Goal: Book appointment/travel/reservation

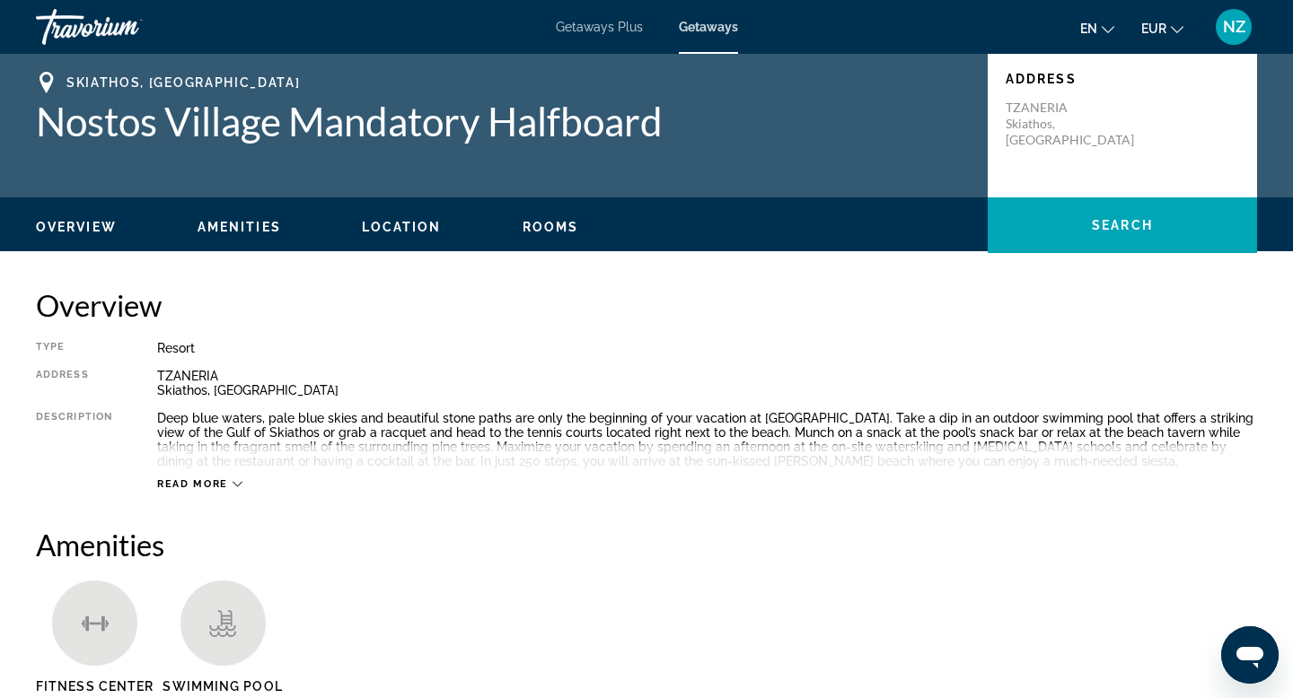
click at [373, 141] on h1 "Nostos Village Mandatory Halfboard" at bounding box center [503, 121] width 934 height 47
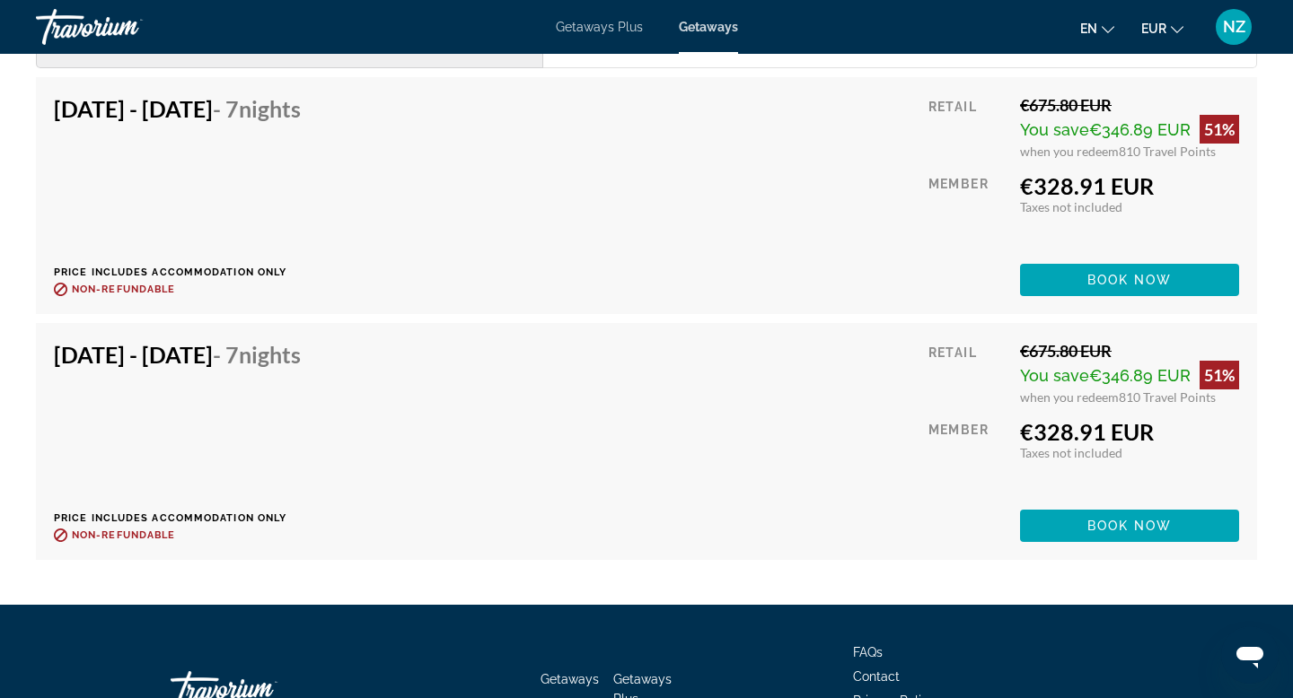
scroll to position [2323, 0]
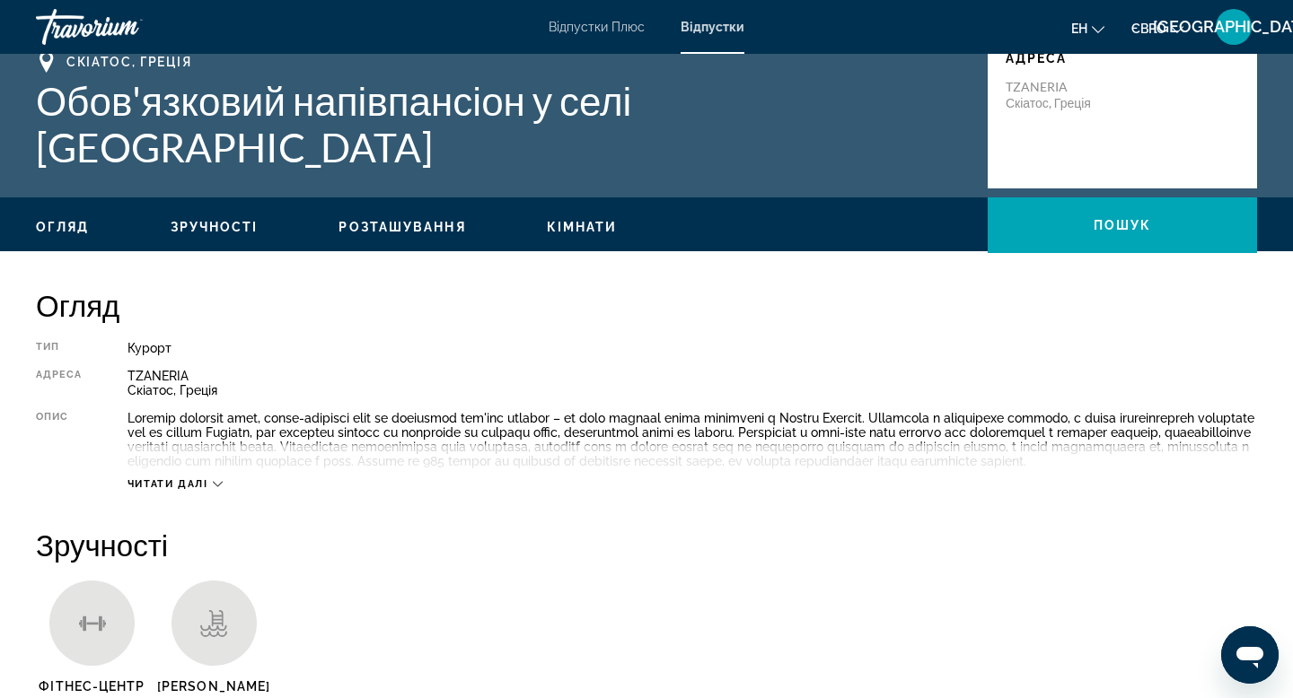
click at [213, 490] on div "Читати далі" at bounding box center [174, 484] width 95 height 12
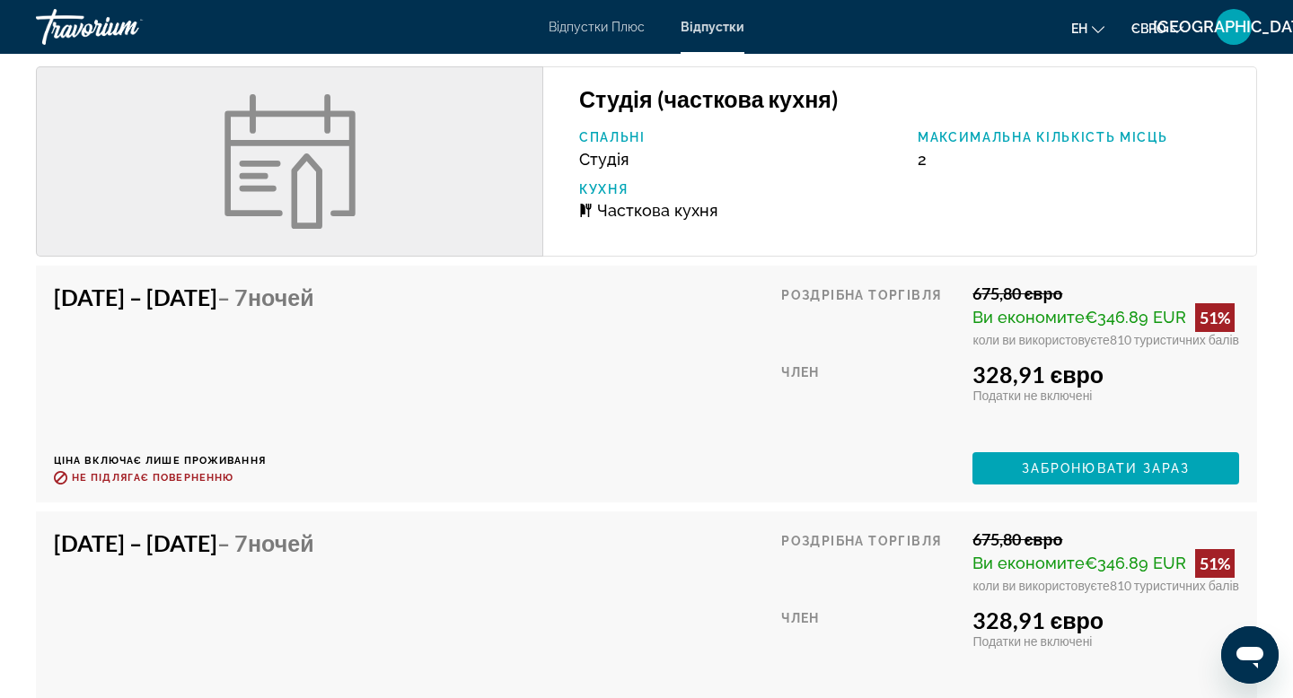
scroll to position [2232, 0]
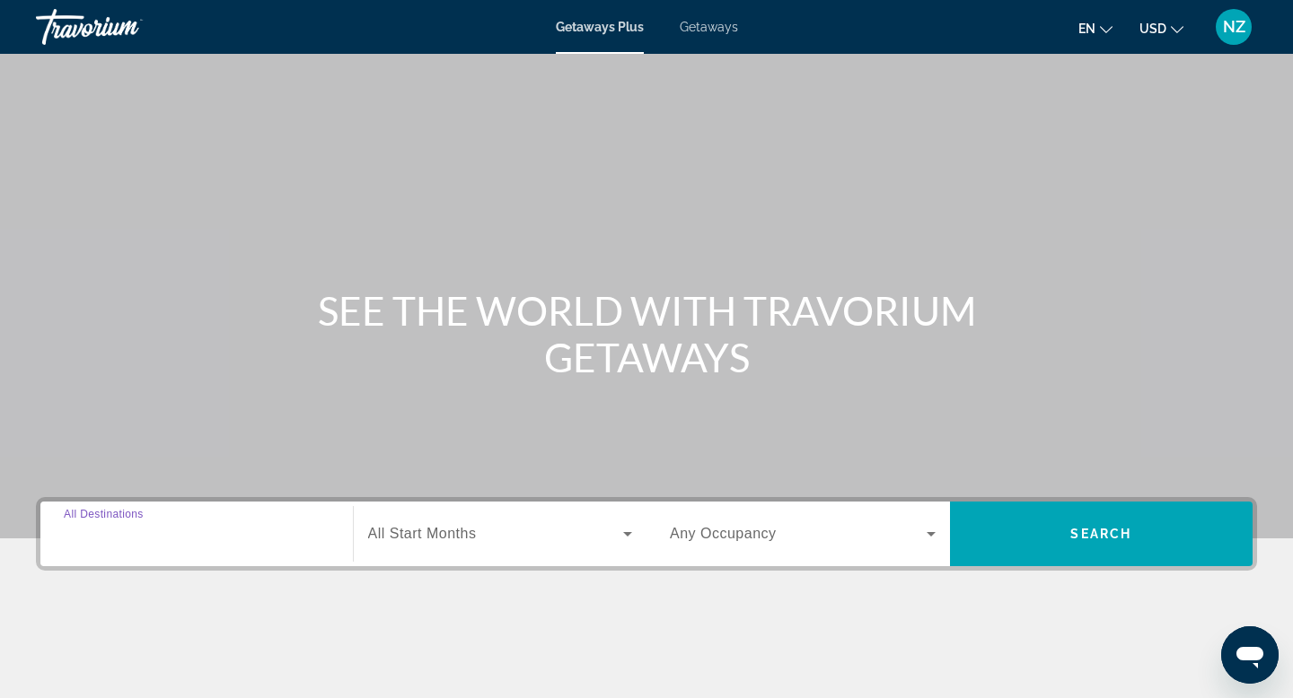
click at [269, 540] on input "Destination All Destinations" at bounding box center [197, 535] width 266 height 22
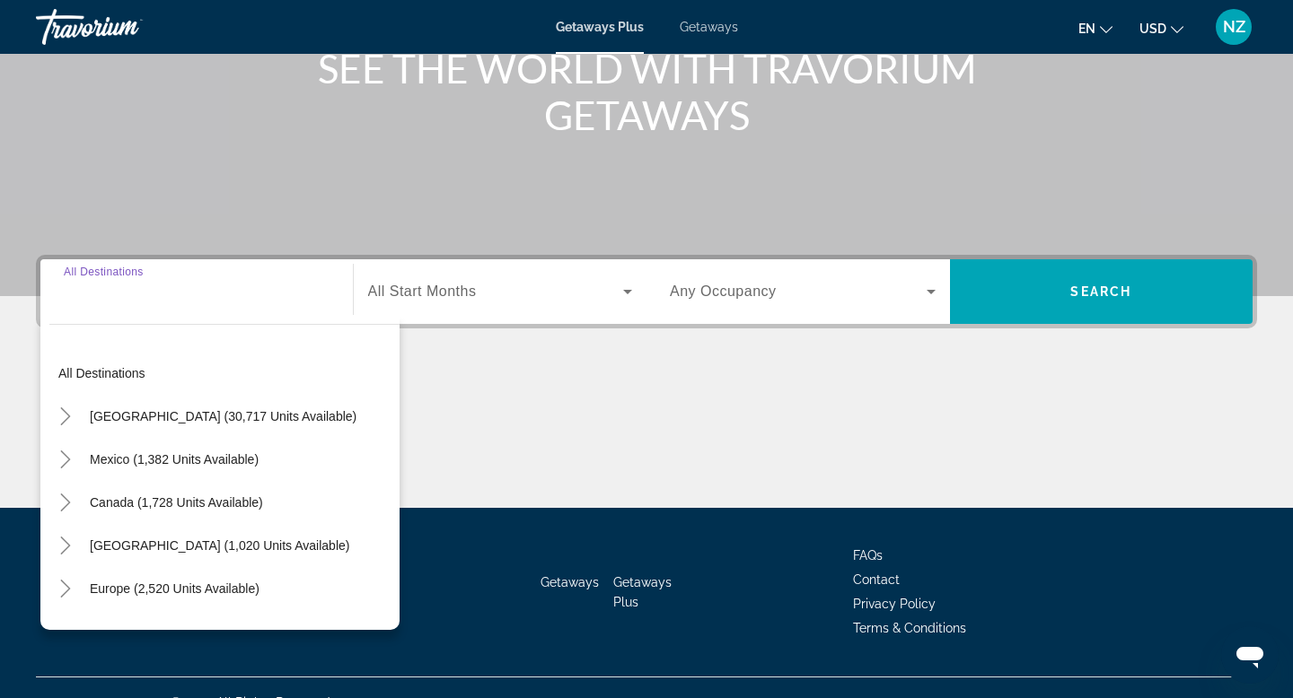
scroll to position [272, 0]
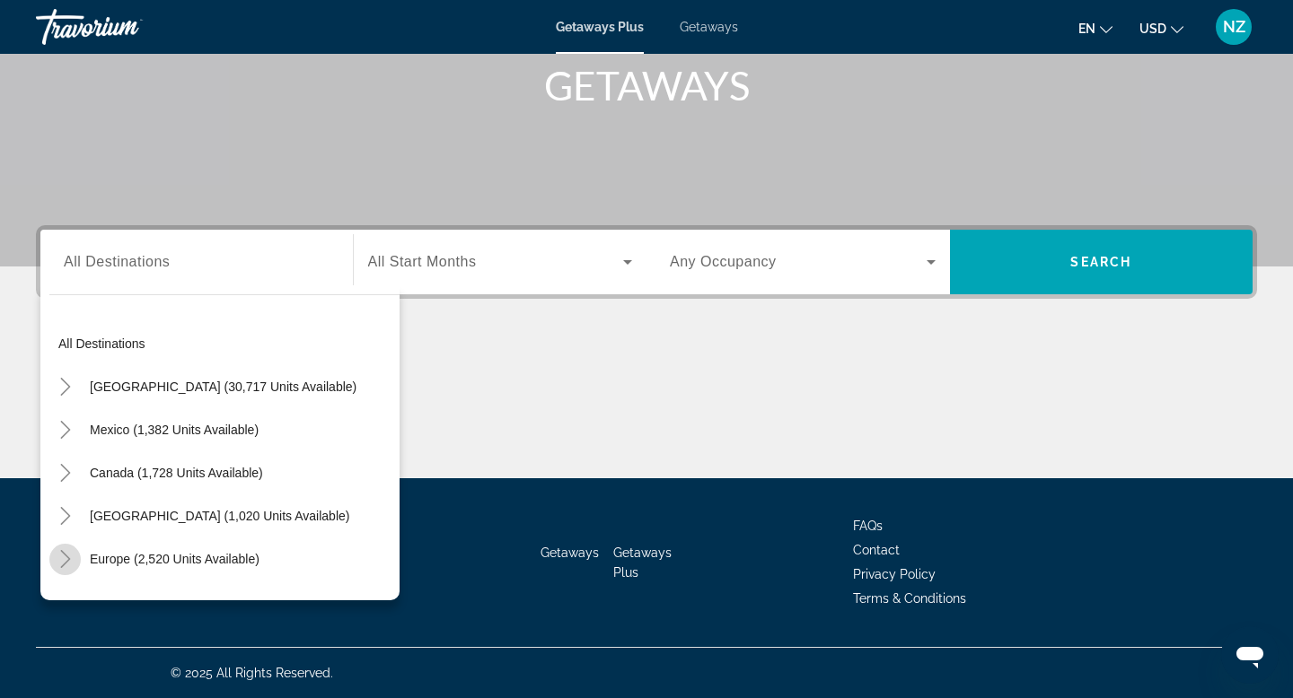
click at [64, 560] on icon "Toggle Europe (2,520 units available)" at bounding box center [66, 559] width 18 height 18
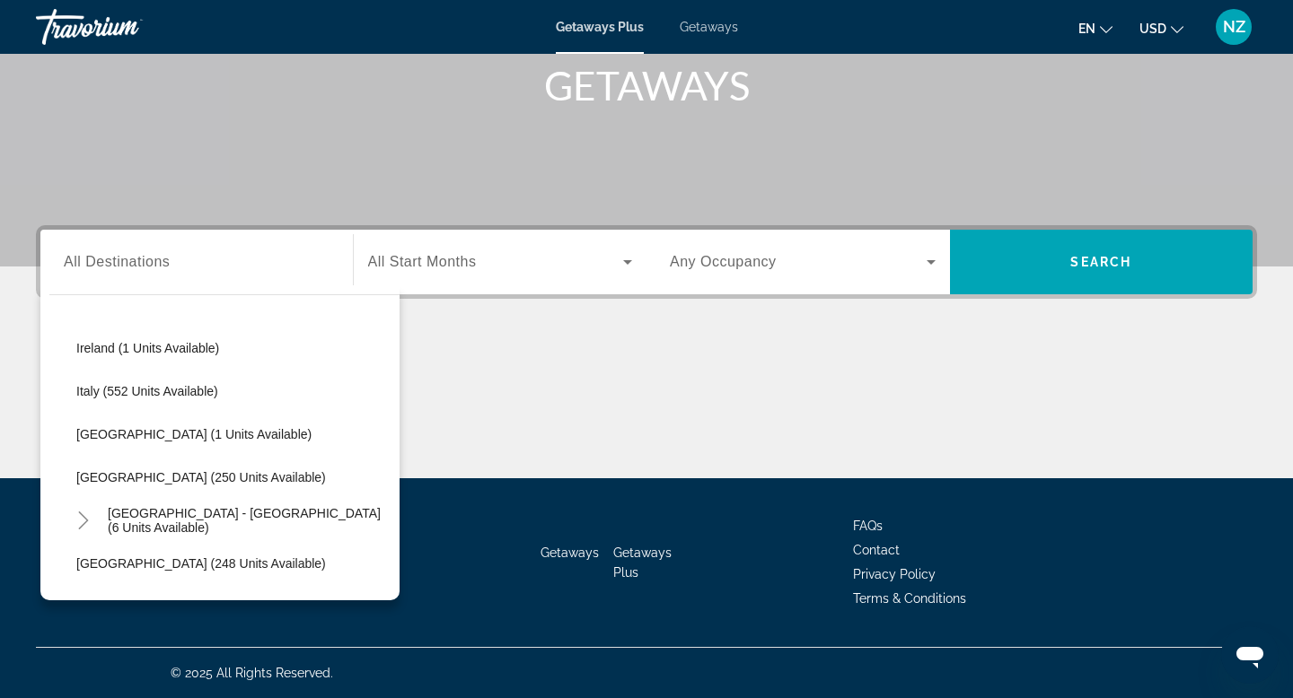
scroll to position [650, 0]
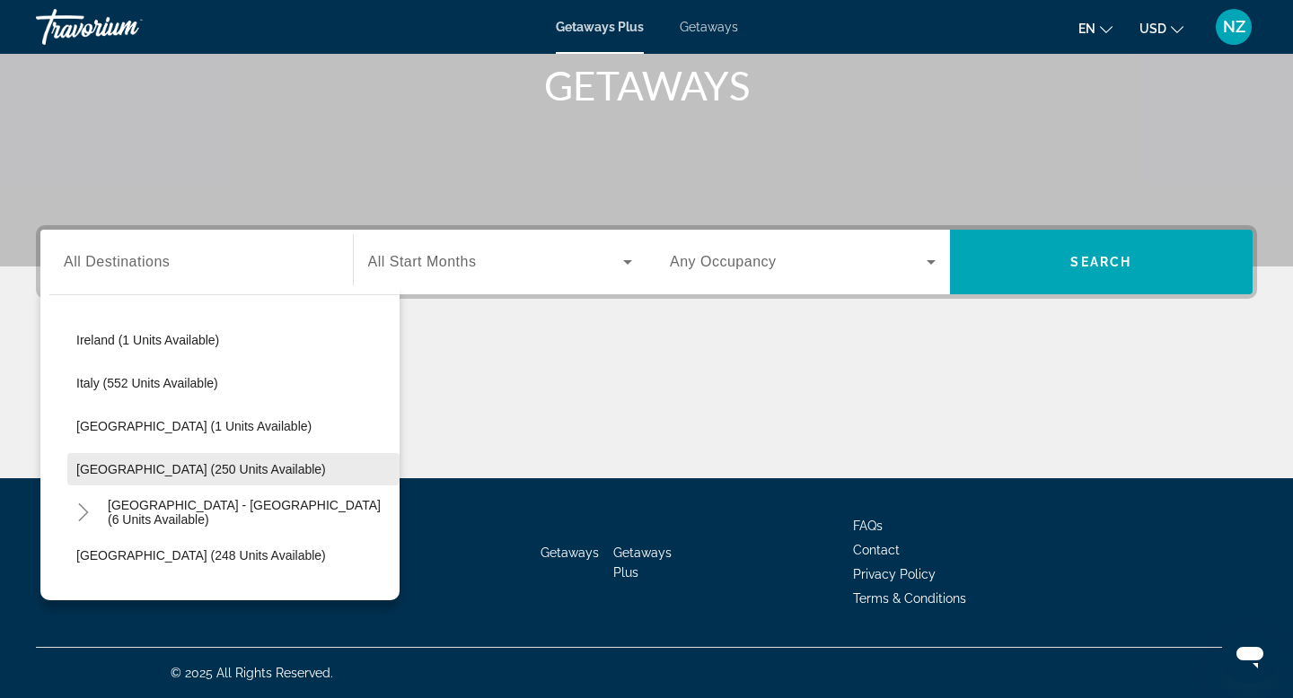
click at [146, 473] on span "[GEOGRAPHIC_DATA] (250 units available)" at bounding box center [201, 469] width 250 height 14
type input "**********"
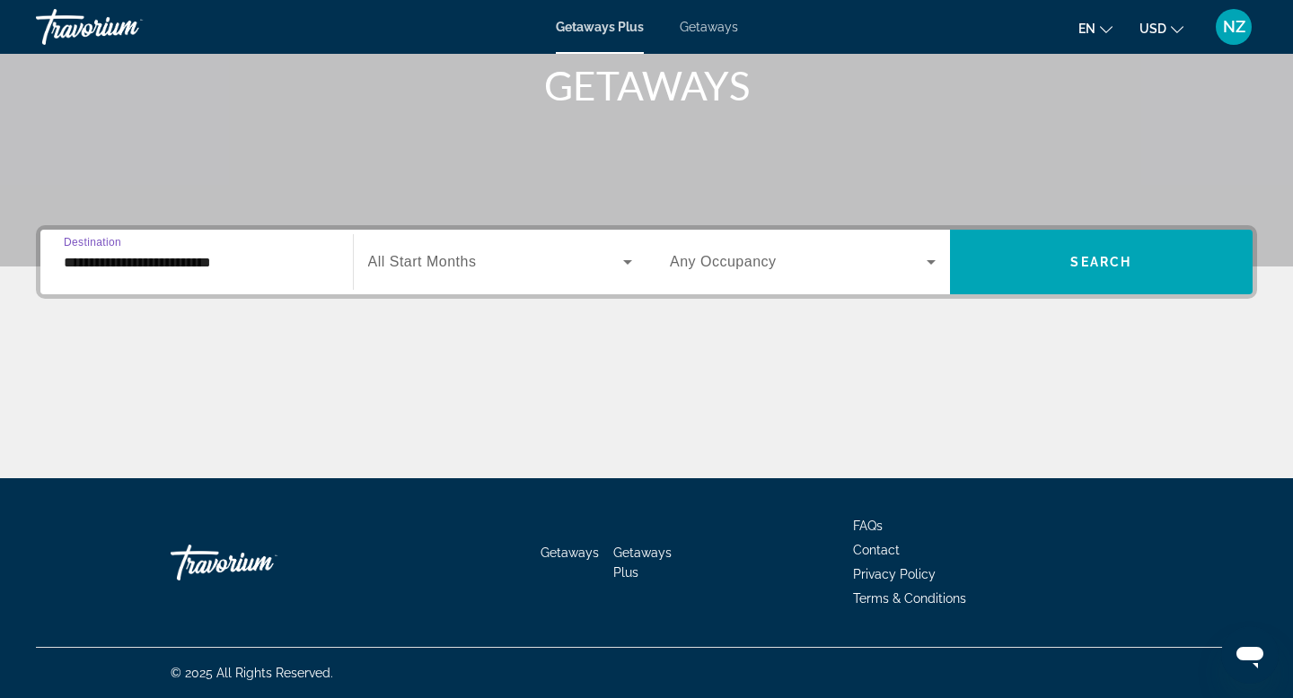
click at [495, 268] on span "Search widget" at bounding box center [496, 262] width 256 height 22
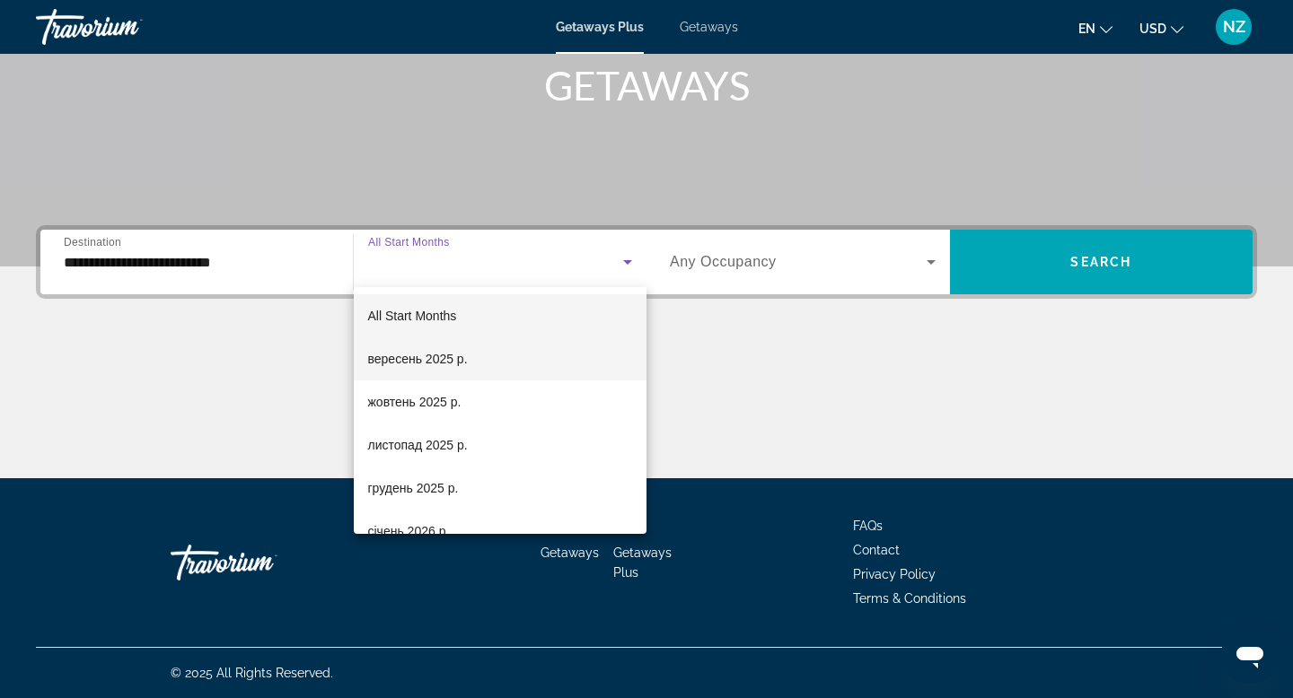
click at [475, 353] on mat-option "вересень 2025 р." at bounding box center [501, 359] width 294 height 43
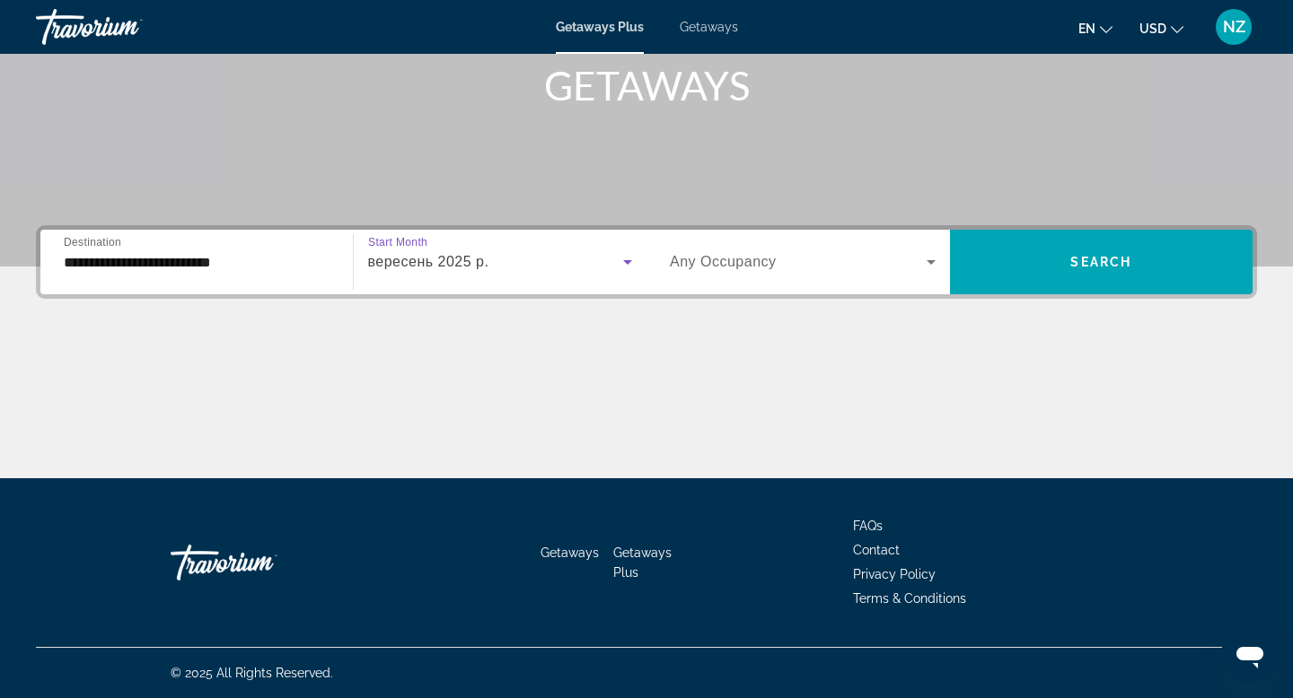
click at [740, 272] on span "Search widget" at bounding box center [798, 262] width 257 height 22
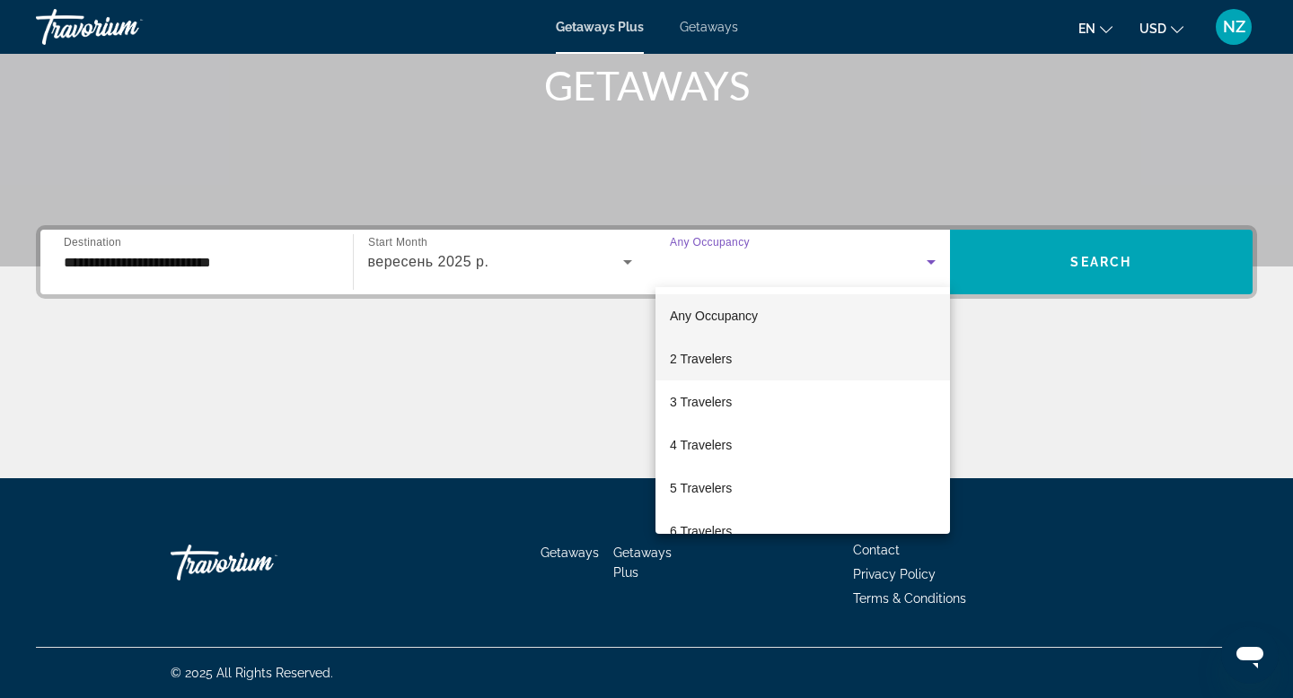
click at [747, 361] on mat-option "2 Travelers" at bounding box center [802, 359] width 294 height 43
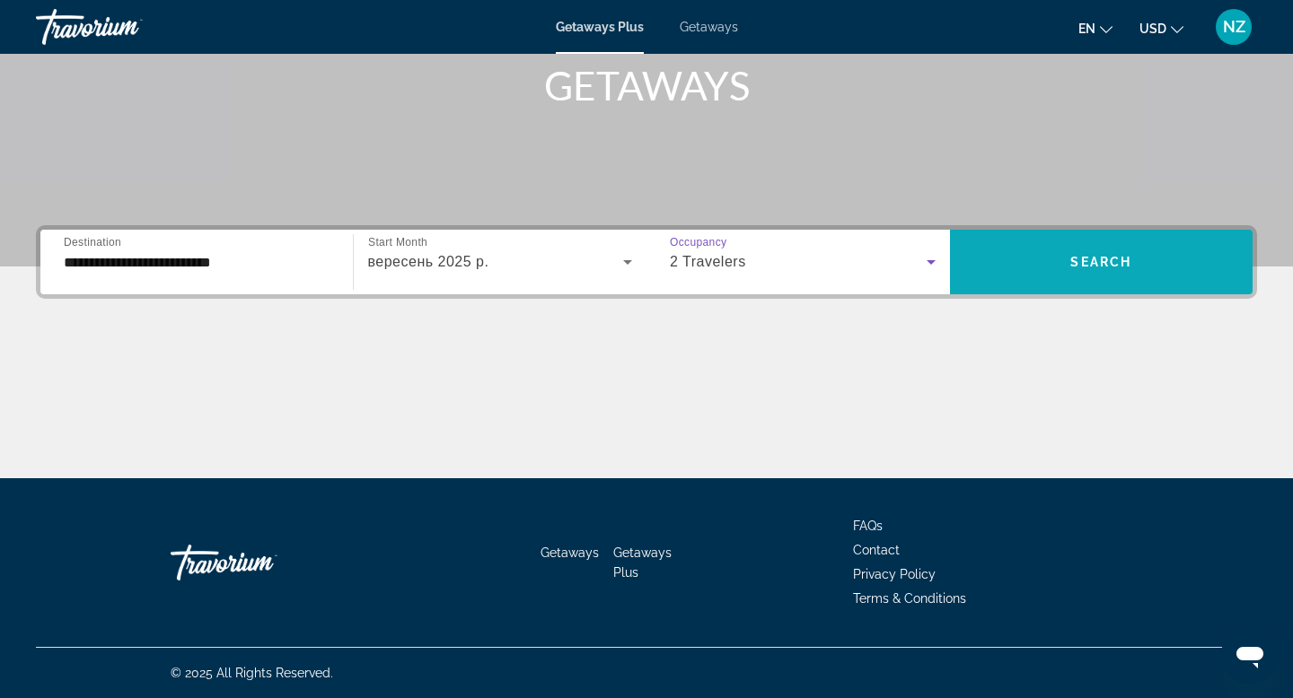
click at [1070, 264] on span "Search" at bounding box center [1100, 262] width 61 height 14
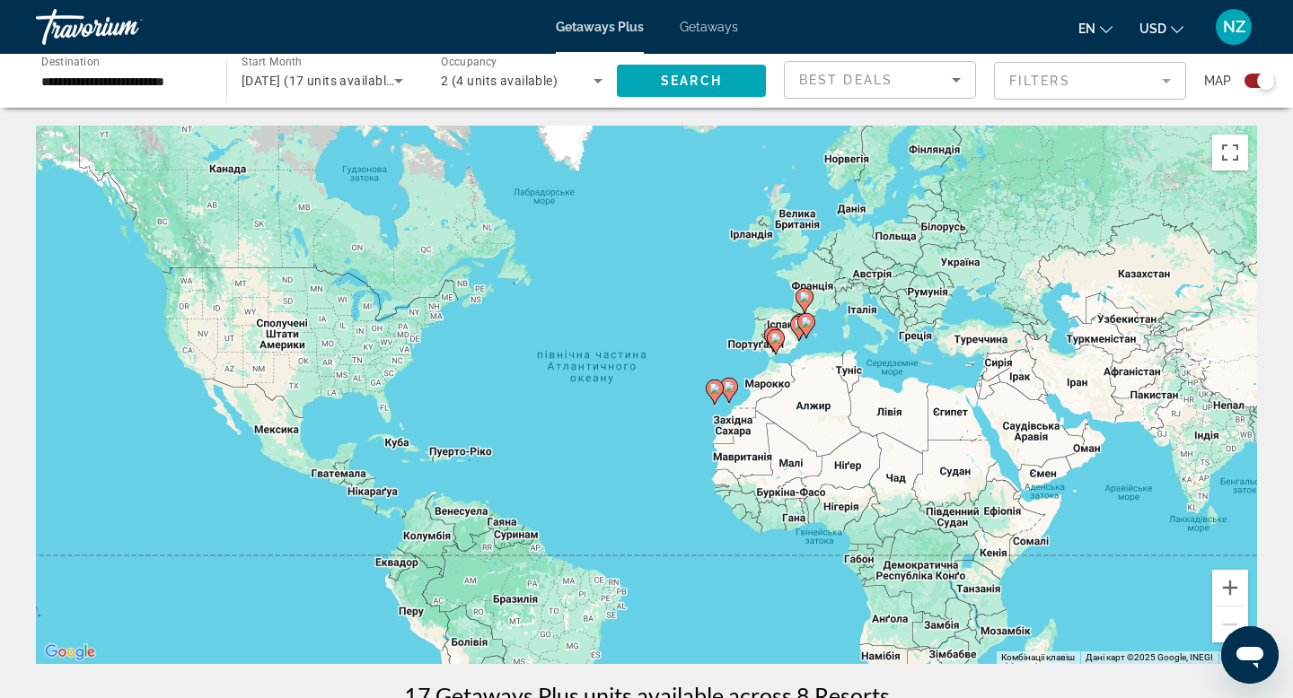
click at [722, 385] on icon "Main content" at bounding box center [715, 392] width 18 height 25
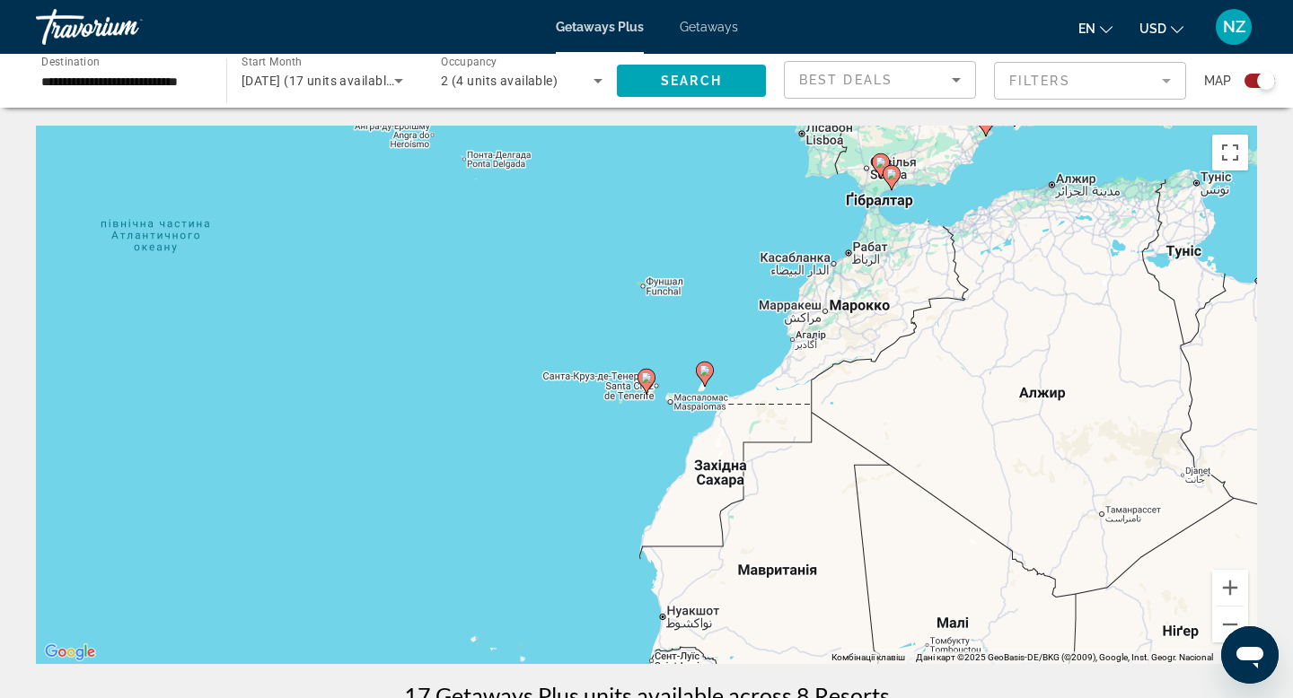
click at [642, 374] on image "Main content" at bounding box center [646, 378] width 11 height 11
type input "**********"
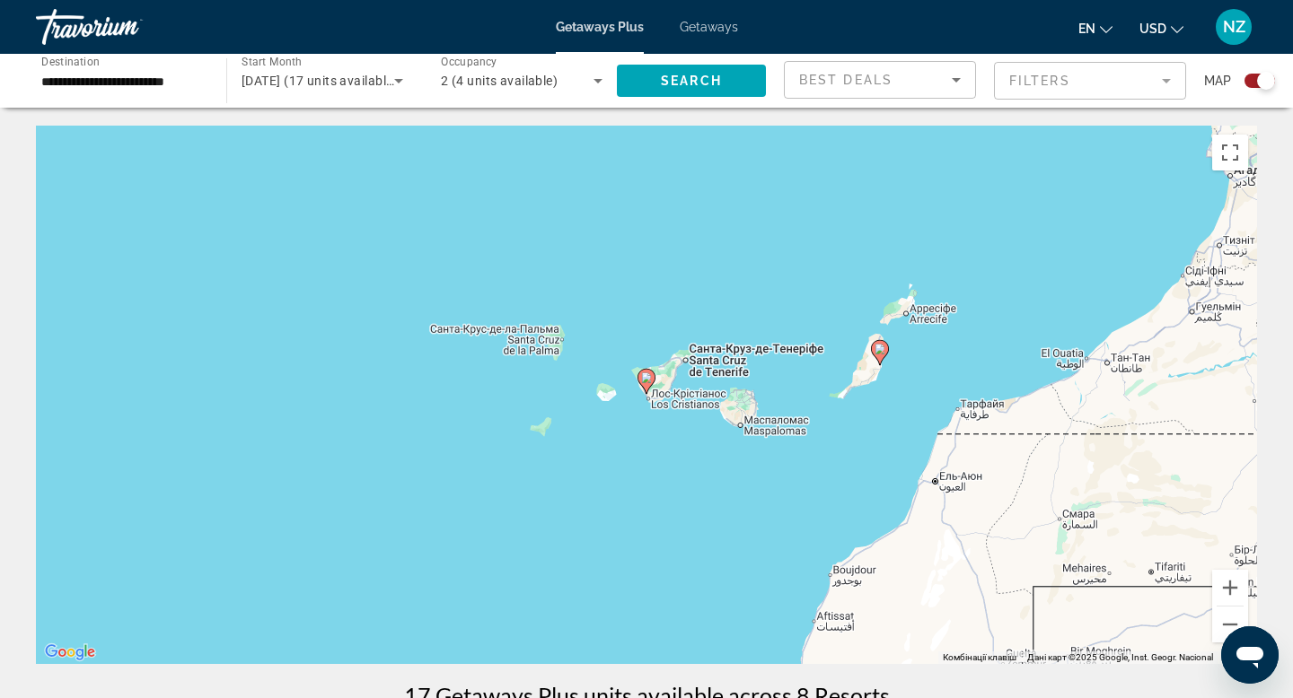
click at [644, 377] on image "Main content" at bounding box center [646, 378] width 11 height 11
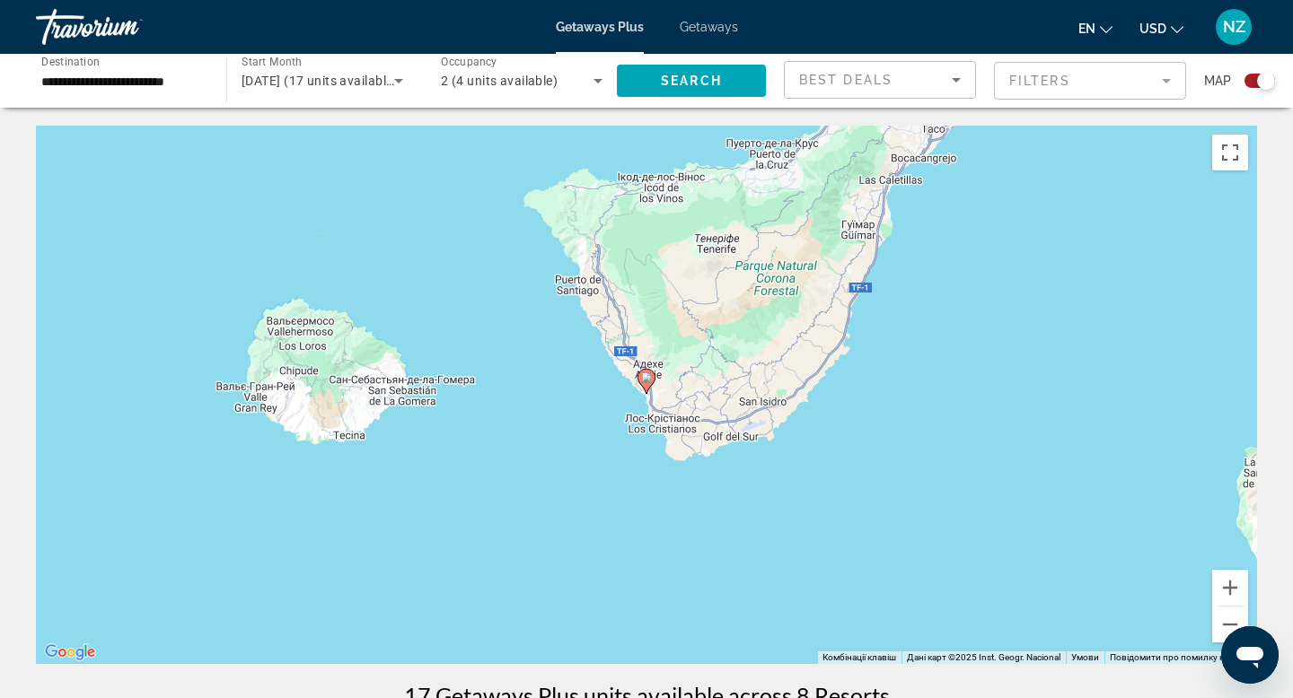
click at [641, 382] on image "Main content" at bounding box center [646, 378] width 11 height 11
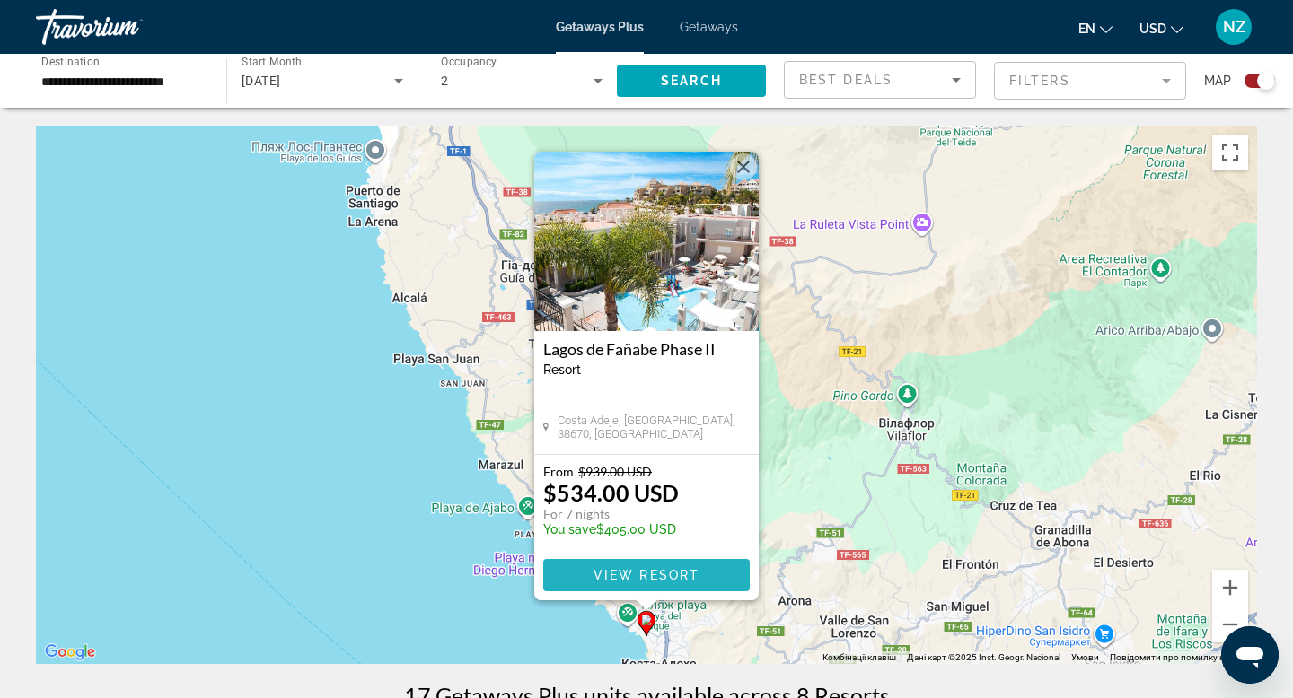
click at [662, 575] on span "View Resort" at bounding box center [646, 575] width 106 height 14
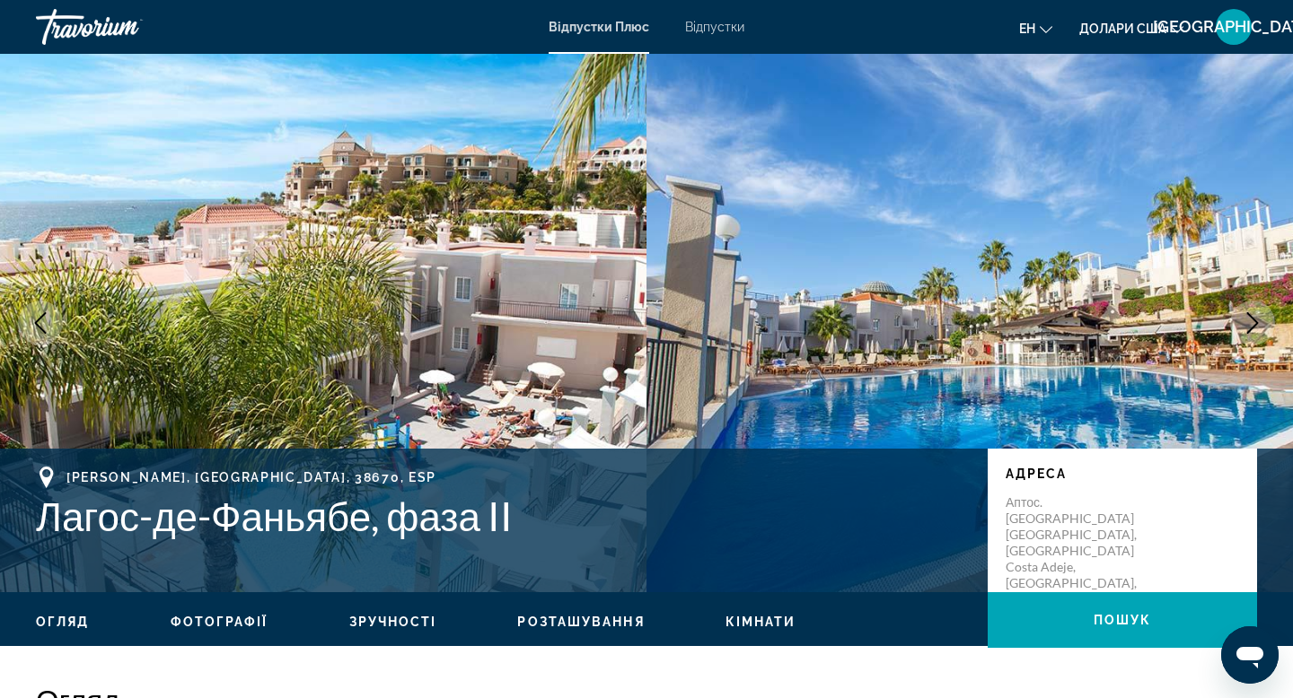
click at [1273, 327] on button "Наступне зображення" at bounding box center [1252, 323] width 45 height 45
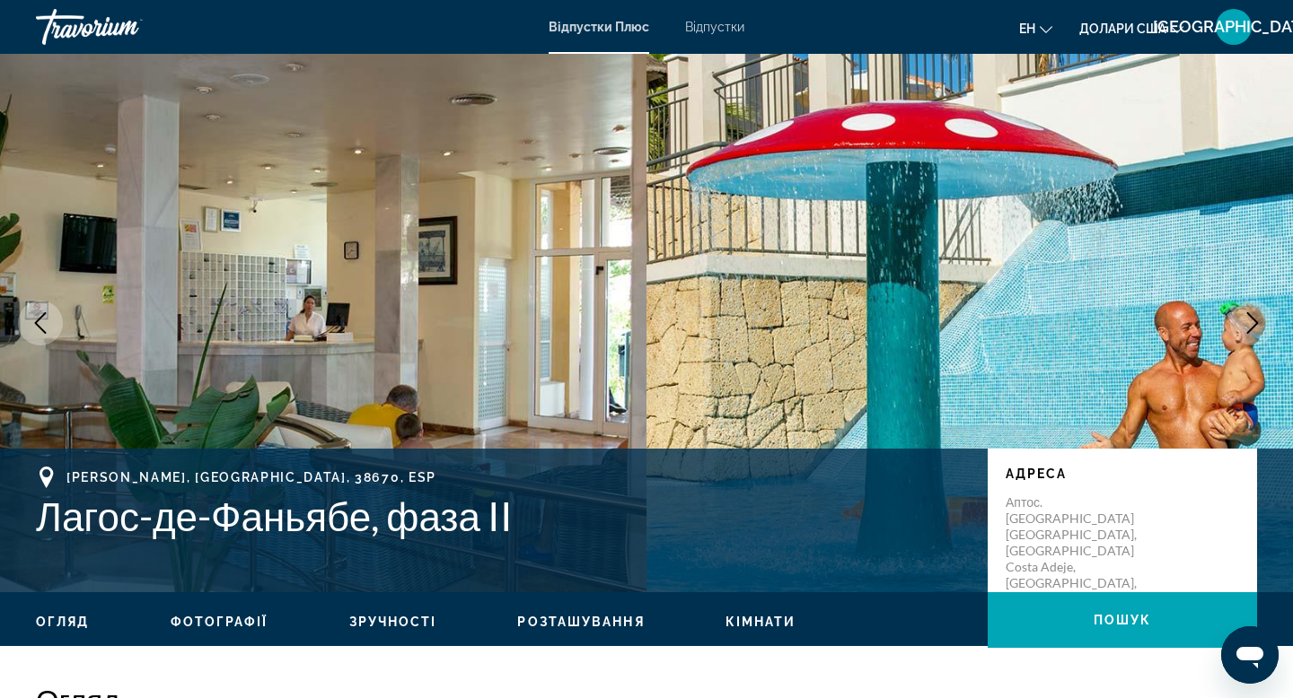
click at [1273, 329] on img "Основний зміст" at bounding box center [969, 323] width 646 height 539
click at [1248, 316] on icon "Наступне зображення" at bounding box center [1253, 323] width 22 height 22
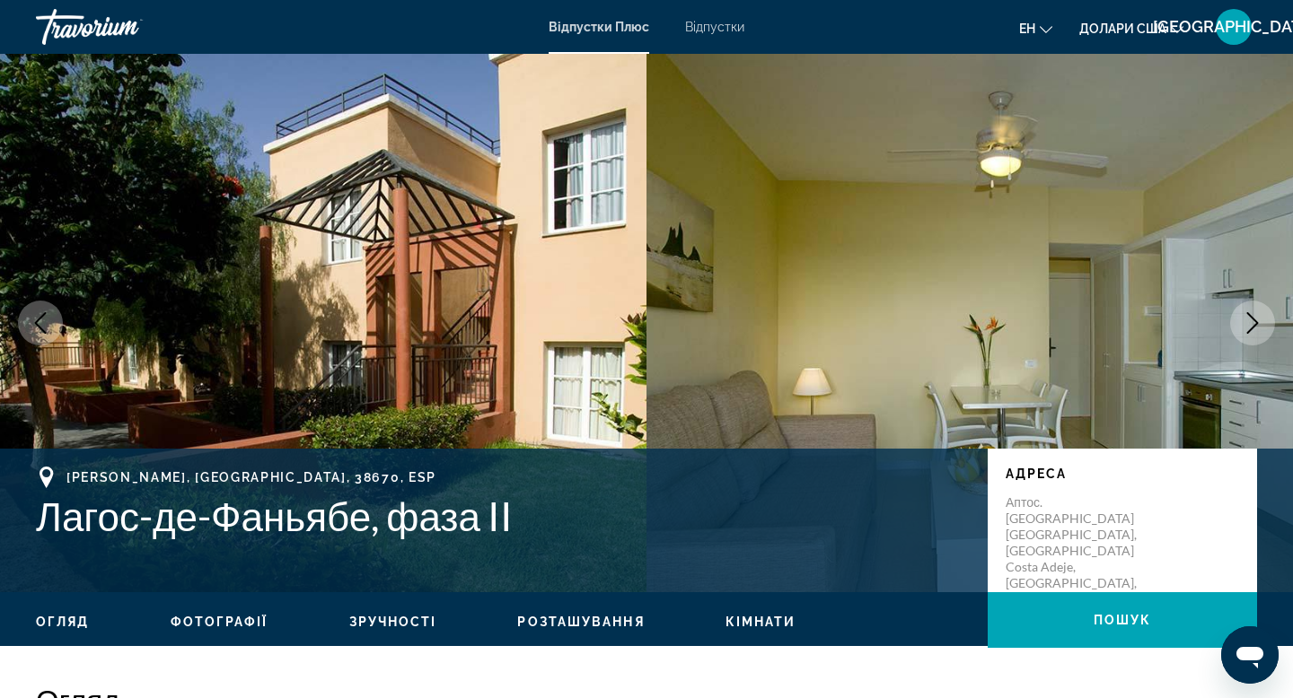
click at [1248, 319] on icon "Наступне зображення" at bounding box center [1253, 323] width 22 height 22
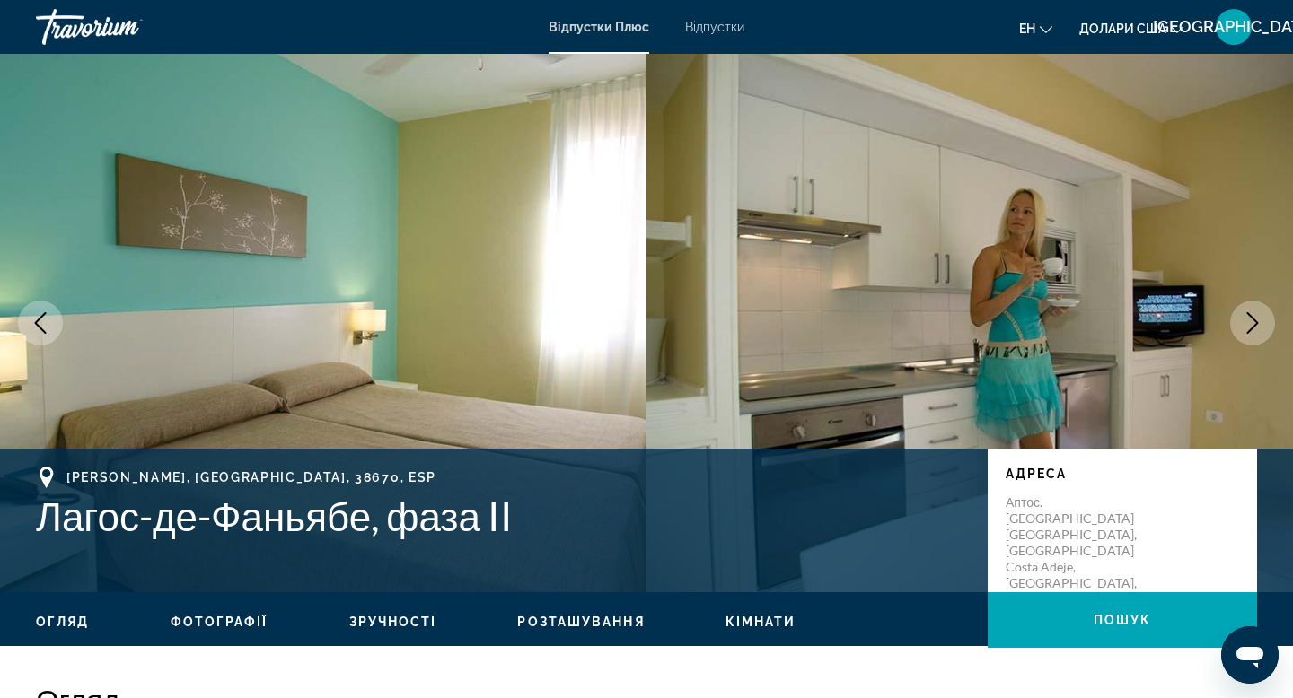
click at [1248, 319] on icon "Наступне зображення" at bounding box center [1253, 323] width 22 height 22
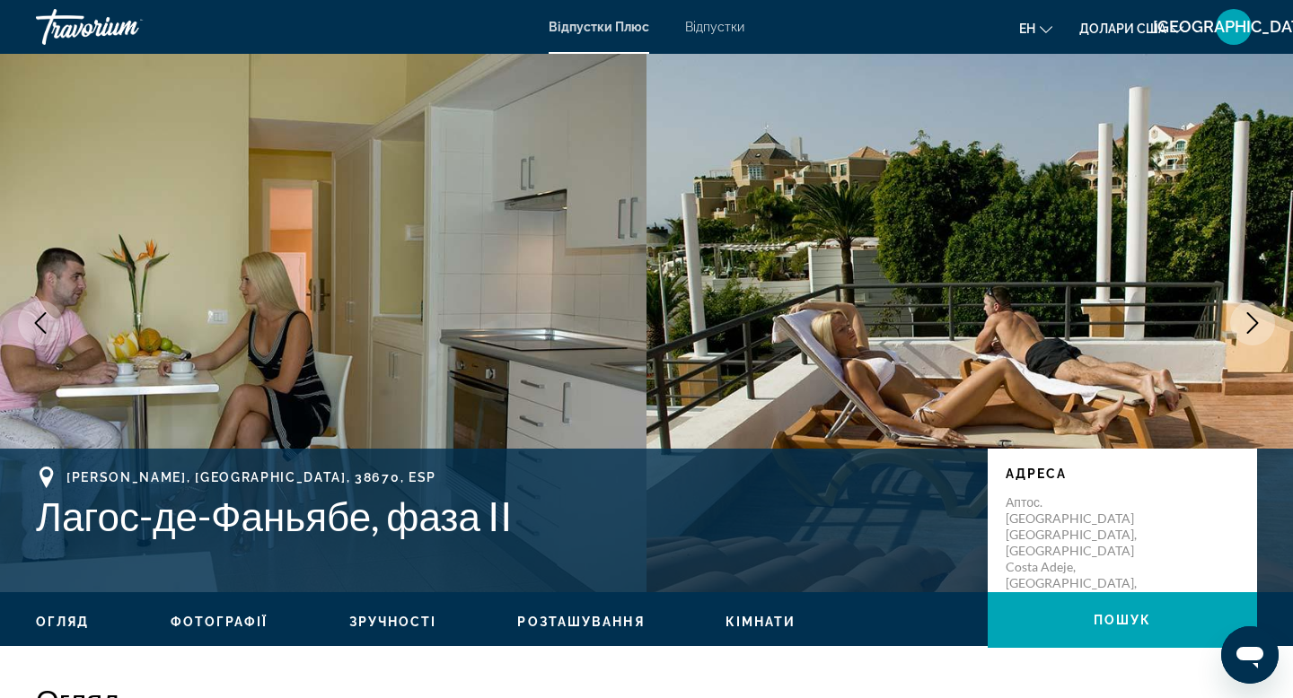
click at [1248, 320] on icon "Наступне зображення" at bounding box center [1253, 323] width 22 height 22
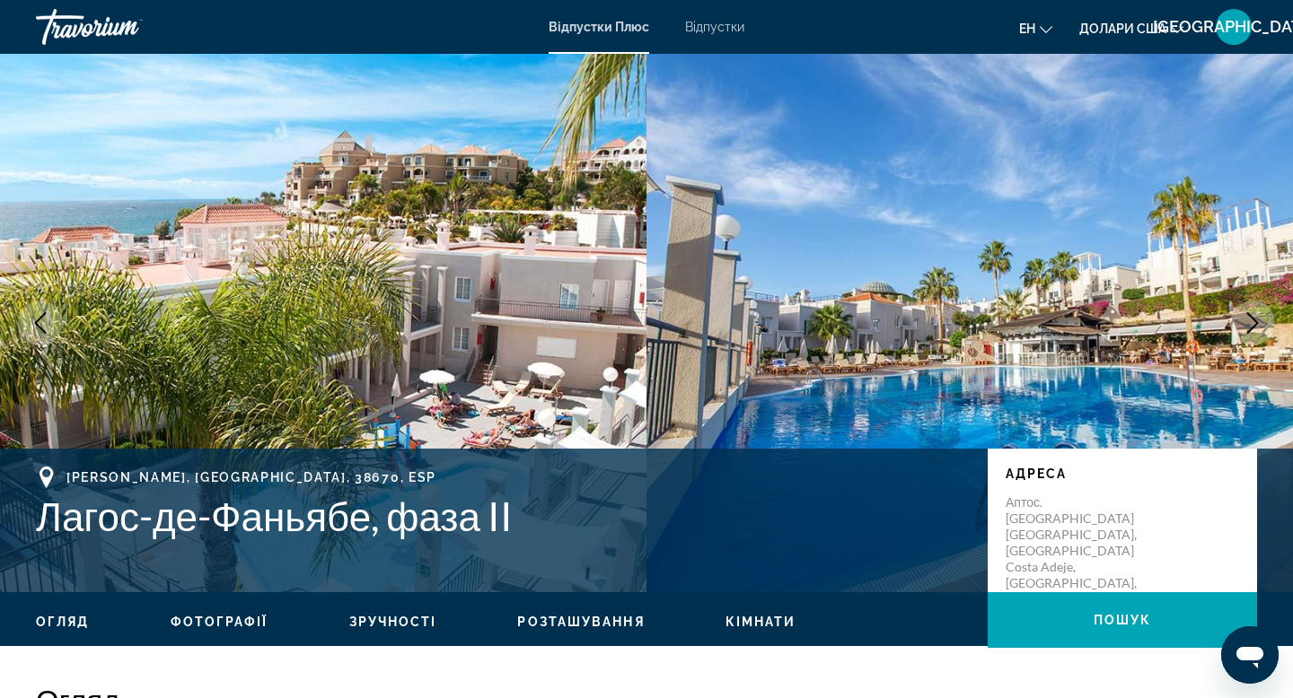
click at [1248, 320] on icon "Наступне зображення" at bounding box center [1253, 323] width 22 height 22
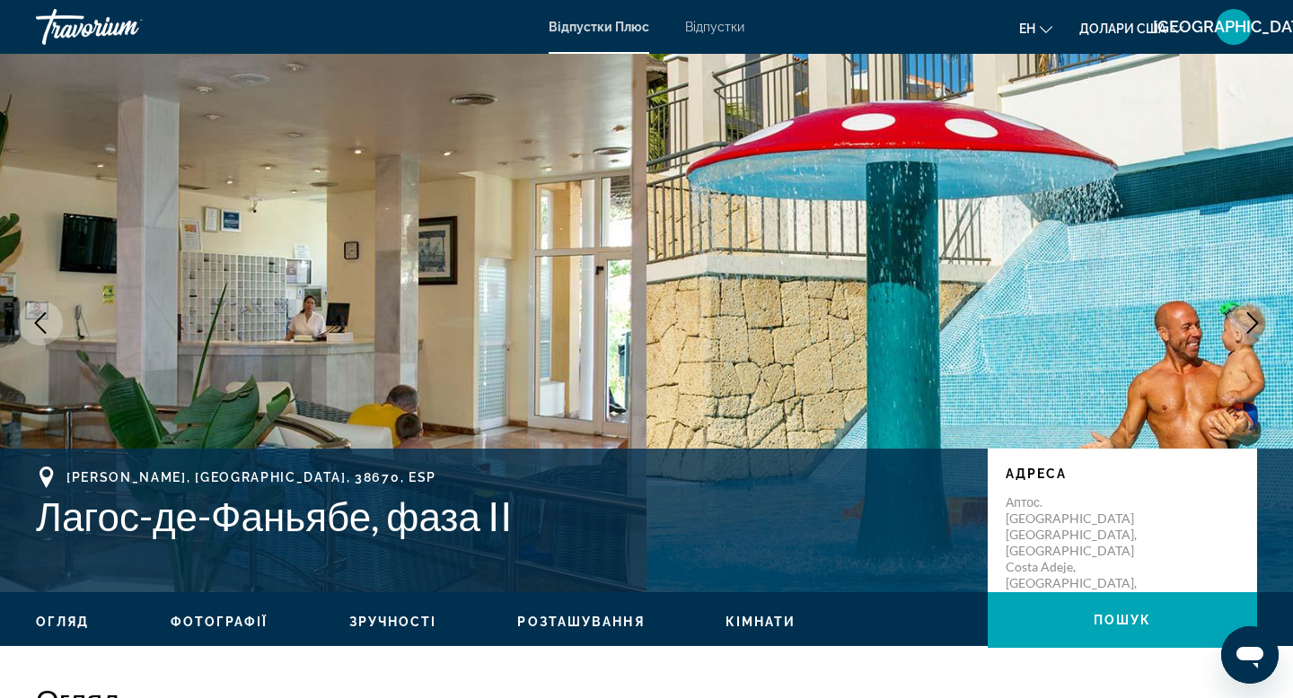
click at [1248, 320] on icon "Наступне зображення" at bounding box center [1253, 323] width 22 height 22
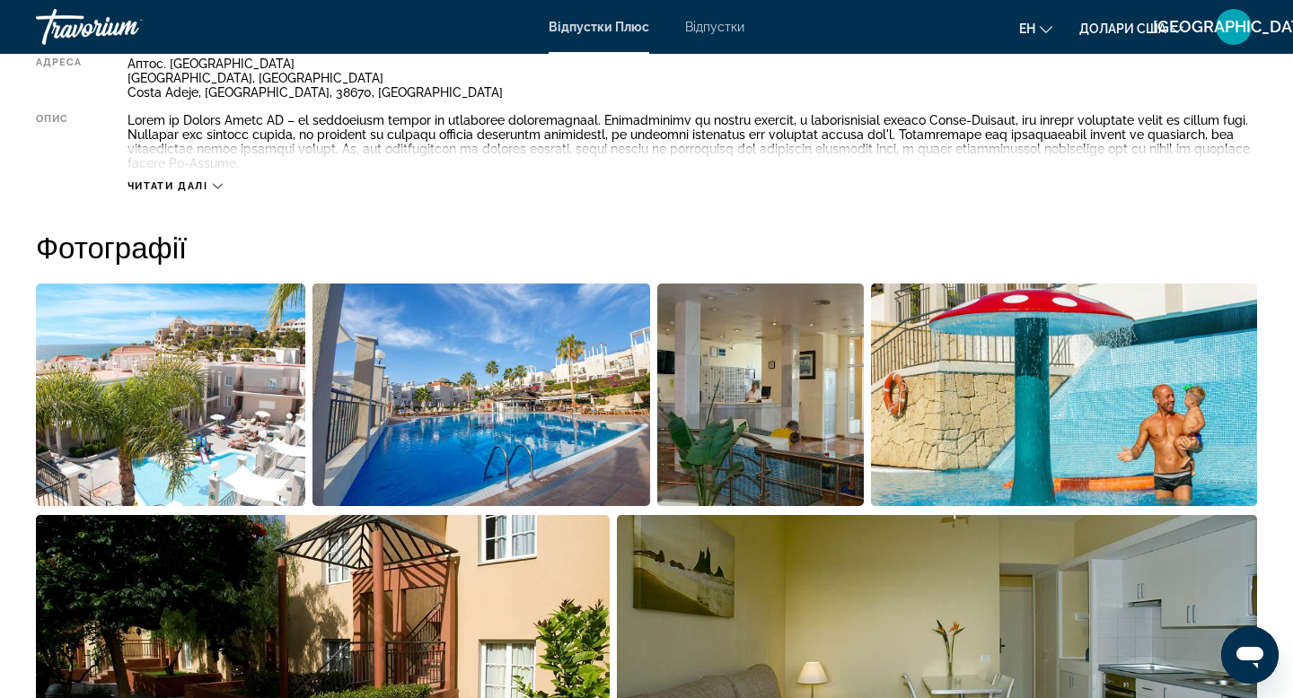
scroll to position [712, 0]
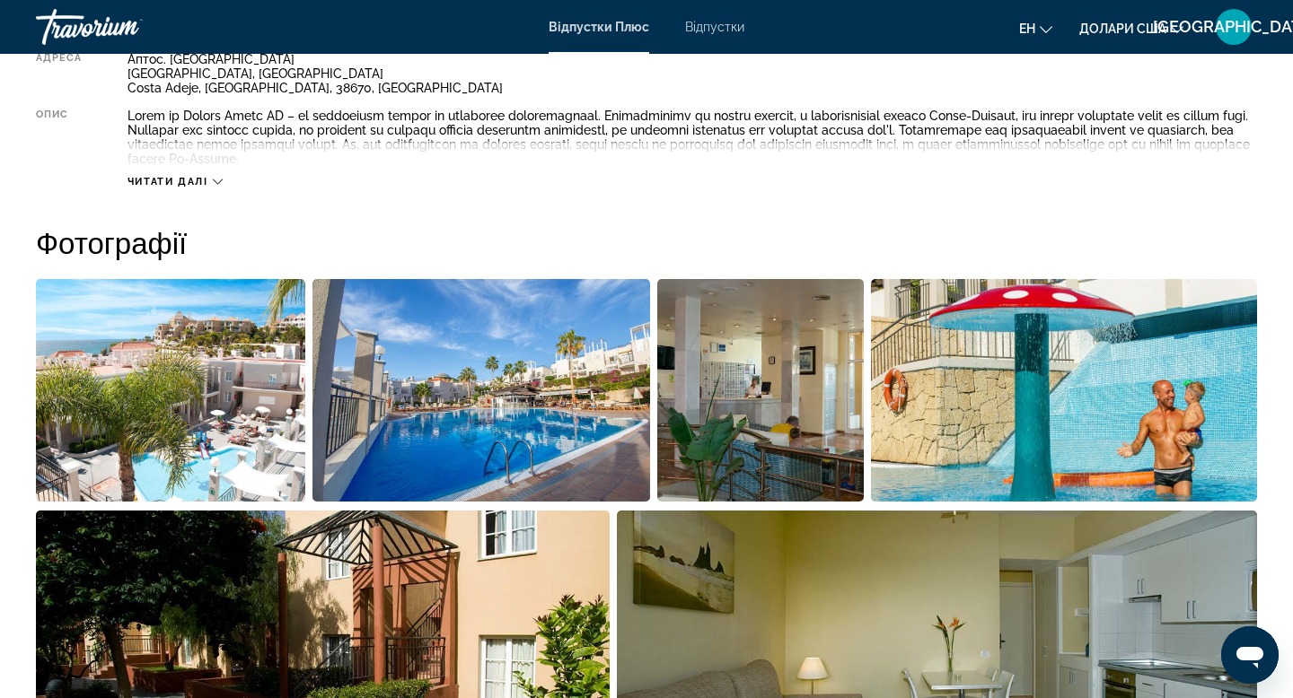
click at [213, 183] on icon "Основний зміст" at bounding box center [218, 182] width 10 height 10
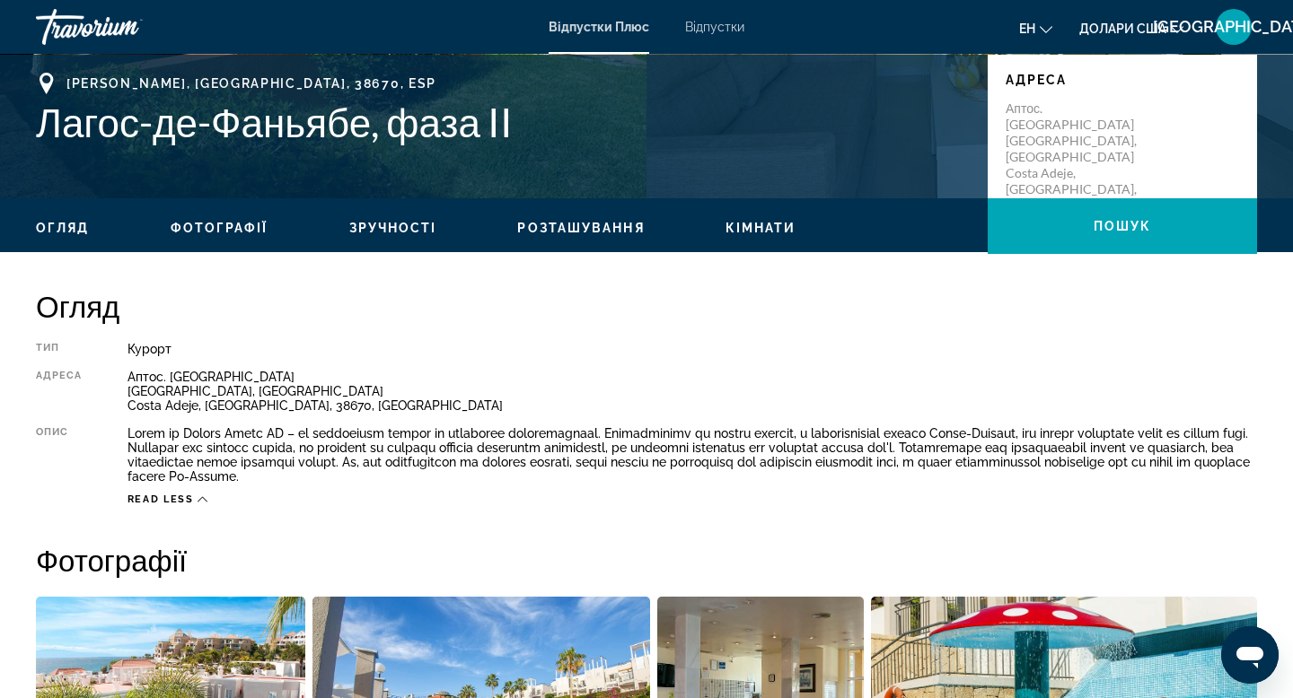
scroll to position [403, 0]
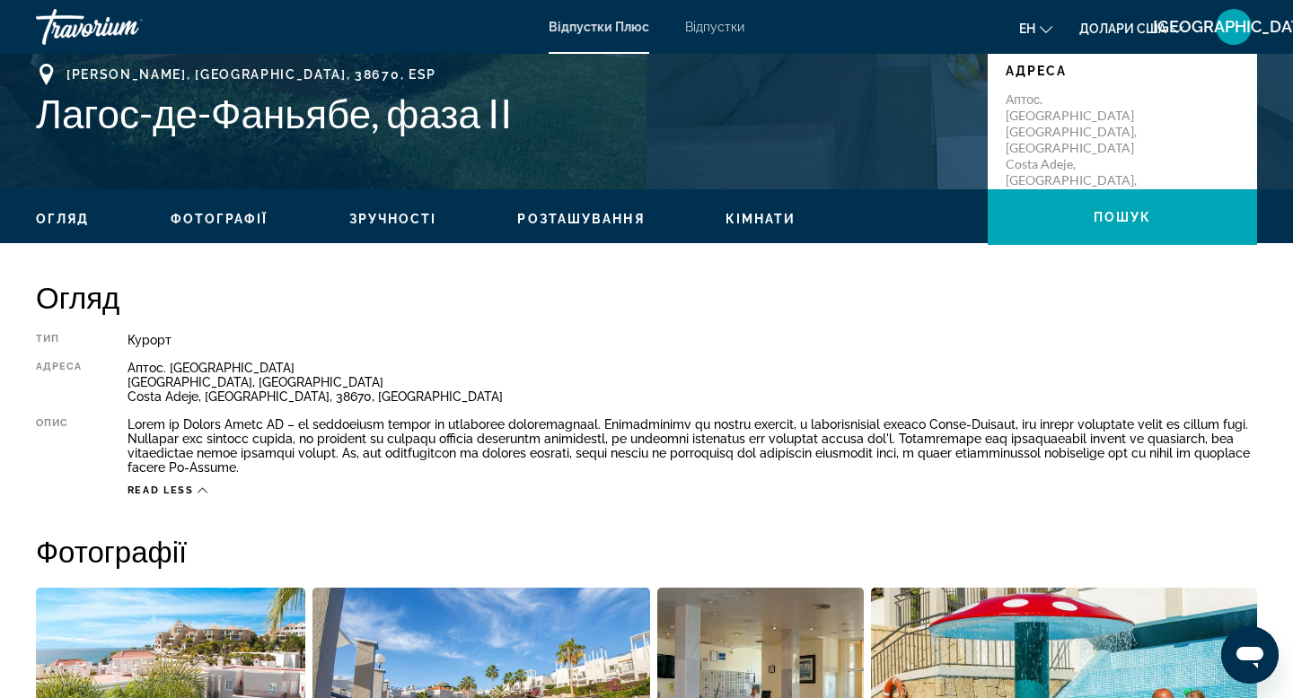
click at [408, 229] on div "Огляд Фотографії Зручності Розташування Кімнати Пошук" at bounding box center [646, 217] width 1293 height 56
click at [406, 218] on font "Зручності" at bounding box center [393, 219] width 88 height 14
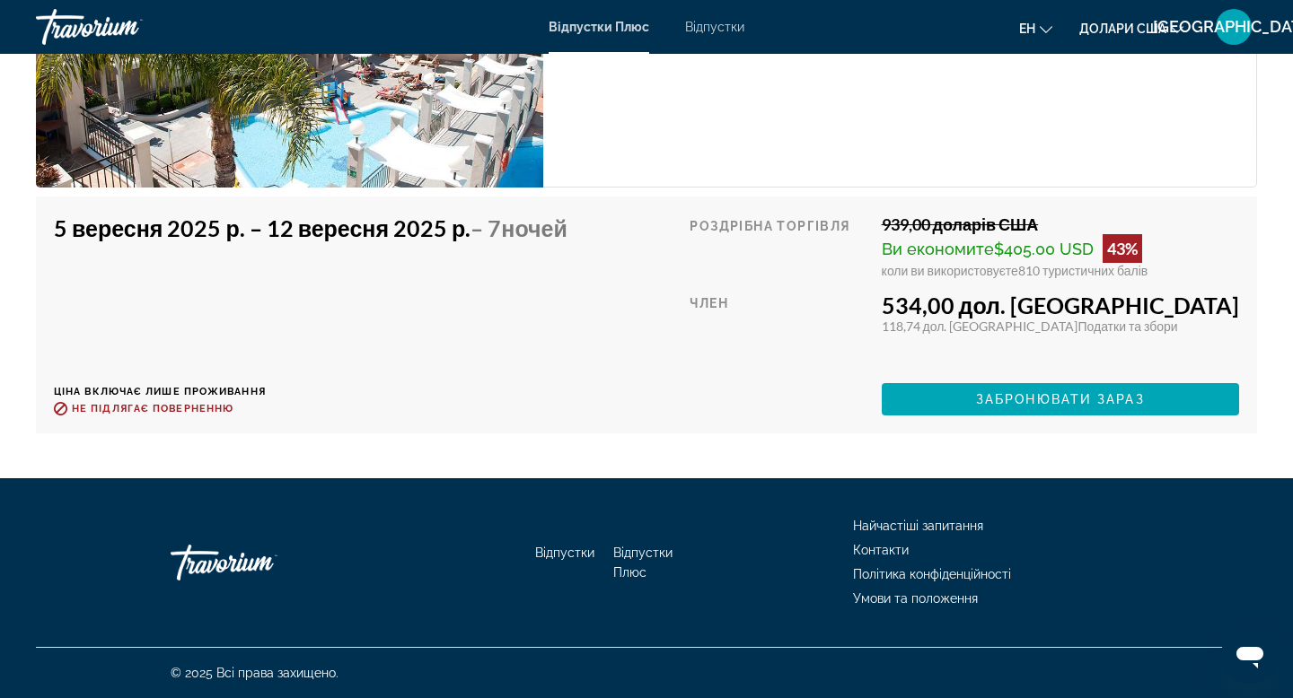
scroll to position [3058, 0]
click at [1159, 31] on font "Долари США" at bounding box center [1122, 29] width 87 height 14
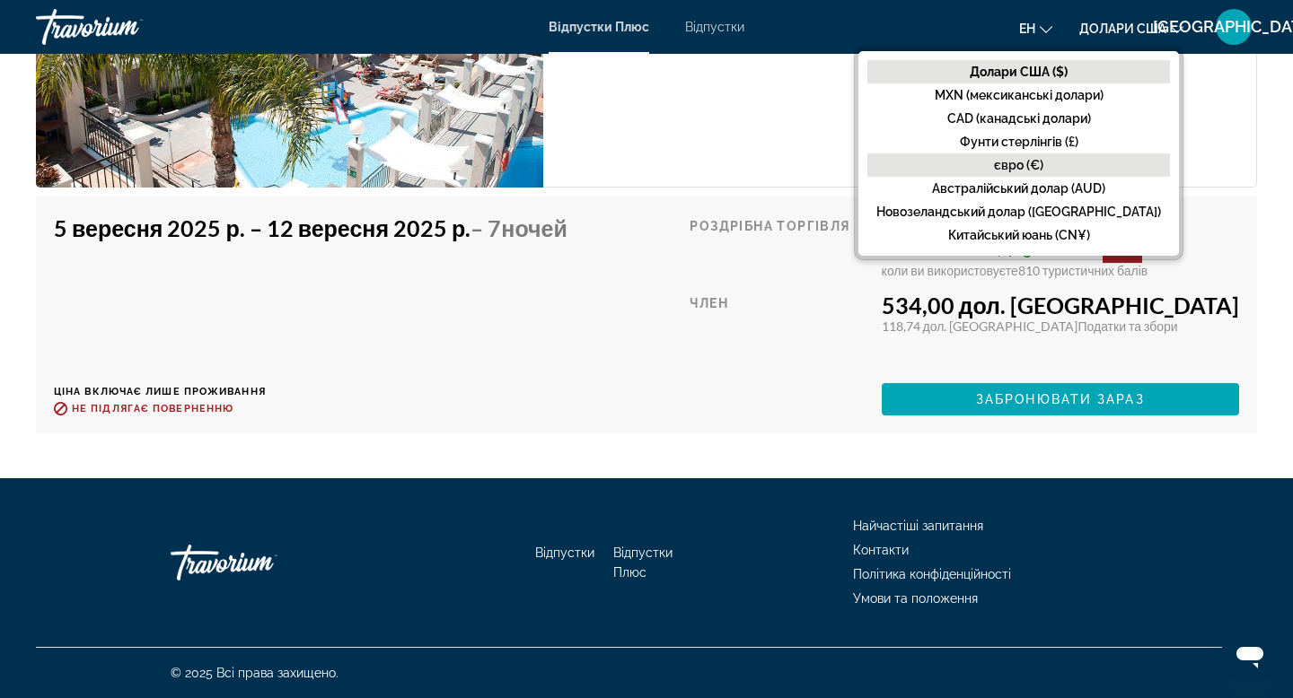
click at [1051, 162] on button "євро (€)" at bounding box center [1018, 165] width 303 height 23
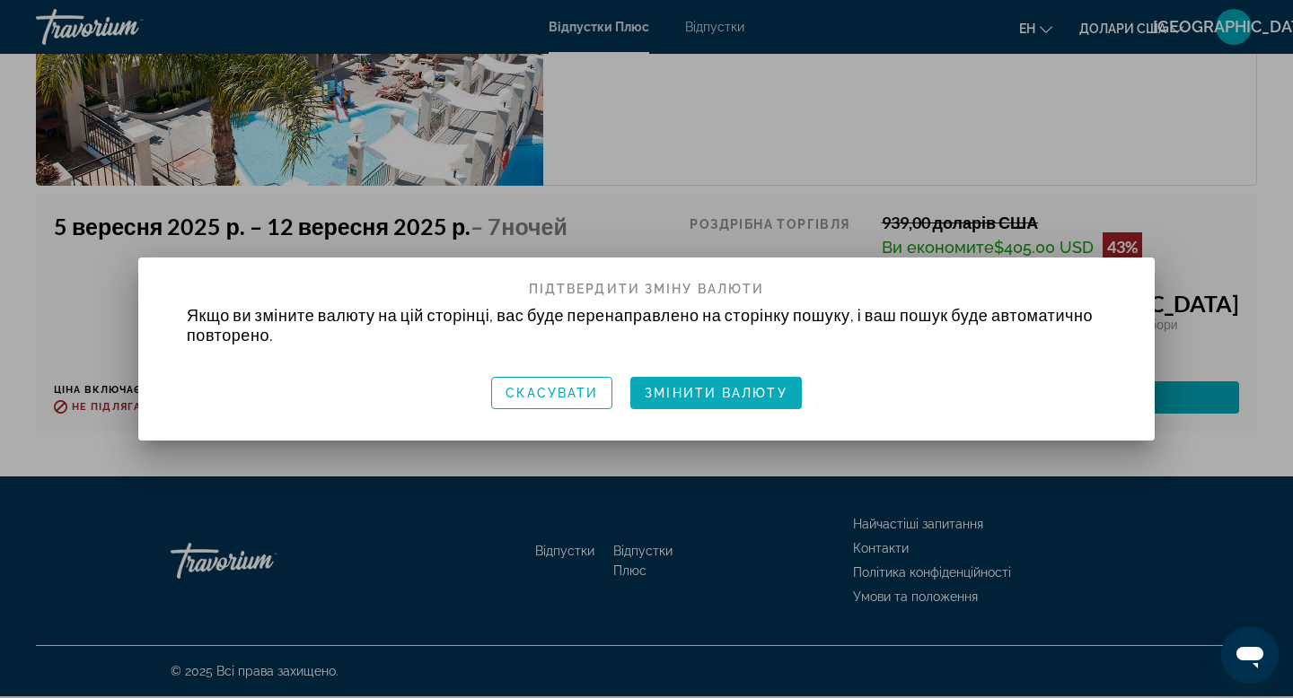
click at [707, 391] on font "Змінити валюту" at bounding box center [716, 393] width 142 height 14
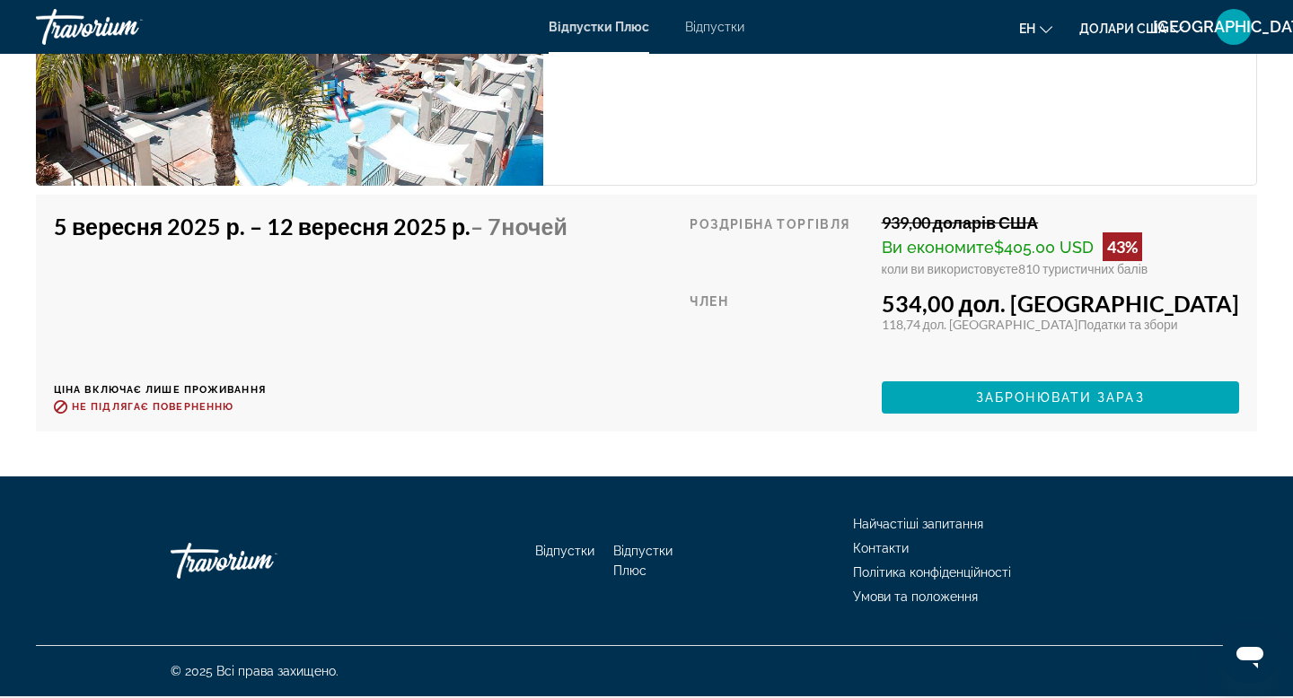
scroll to position [3058, 0]
